Goal: Transaction & Acquisition: Book appointment/travel/reservation

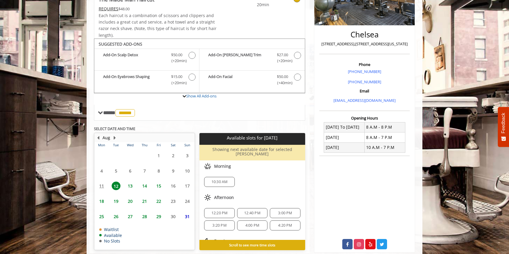
scroll to position [130, 0]
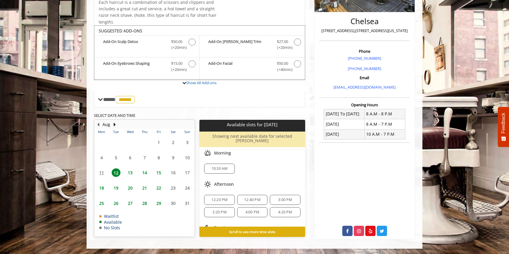
click at [131, 171] on span "13" at bounding box center [130, 172] width 9 height 9
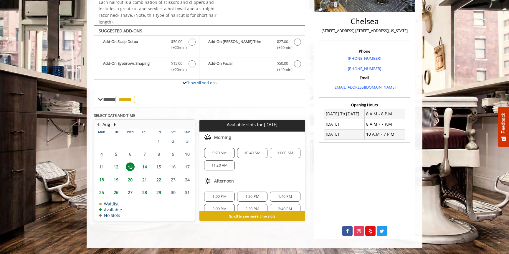
scroll to position [76, 0]
click at [230, 187] on span "6:00 PM" at bounding box center [219, 189] width 25 height 5
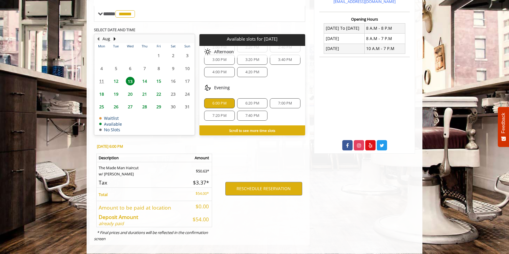
scroll to position [221, 0]
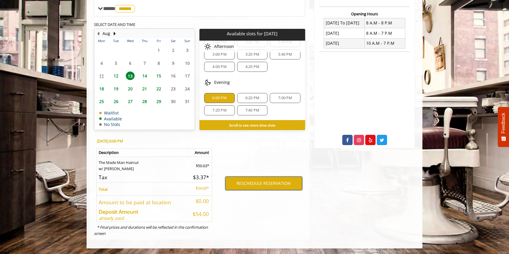
click at [278, 183] on button "RESCHEDULE RESERVATION" at bounding box center [263, 184] width 77 height 14
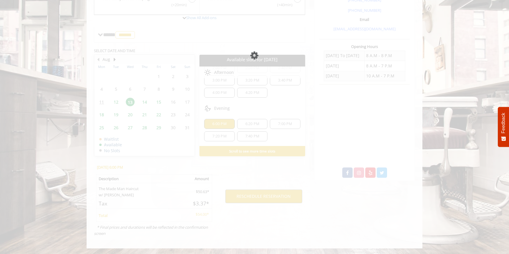
scroll to position [0, 0]
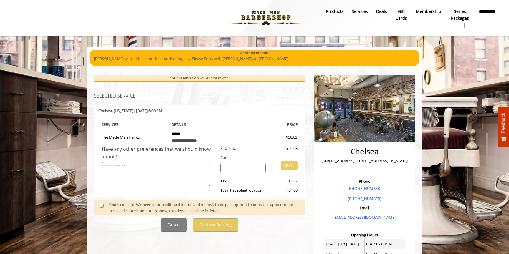
click at [192, 204] on div "Kindly consent: We need your credit card details and deposit to be paid upfront…" at bounding box center [203, 208] width 191 height 12
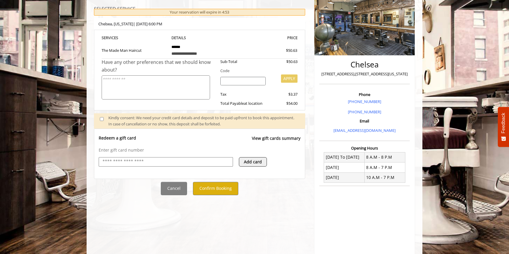
scroll to position [115, 0]
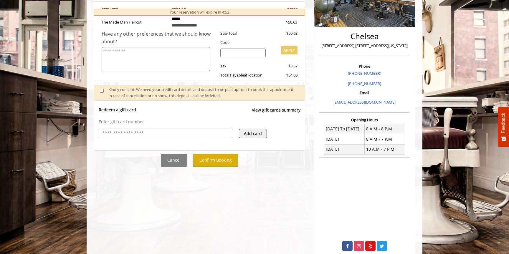
click at [221, 168] on div "**********" at bounding box center [200, 104] width 220 height 301
click at [221, 160] on button "Confirm Booking" at bounding box center [215, 160] width 45 height 13
